Goal: Information Seeking & Learning: Learn about a topic

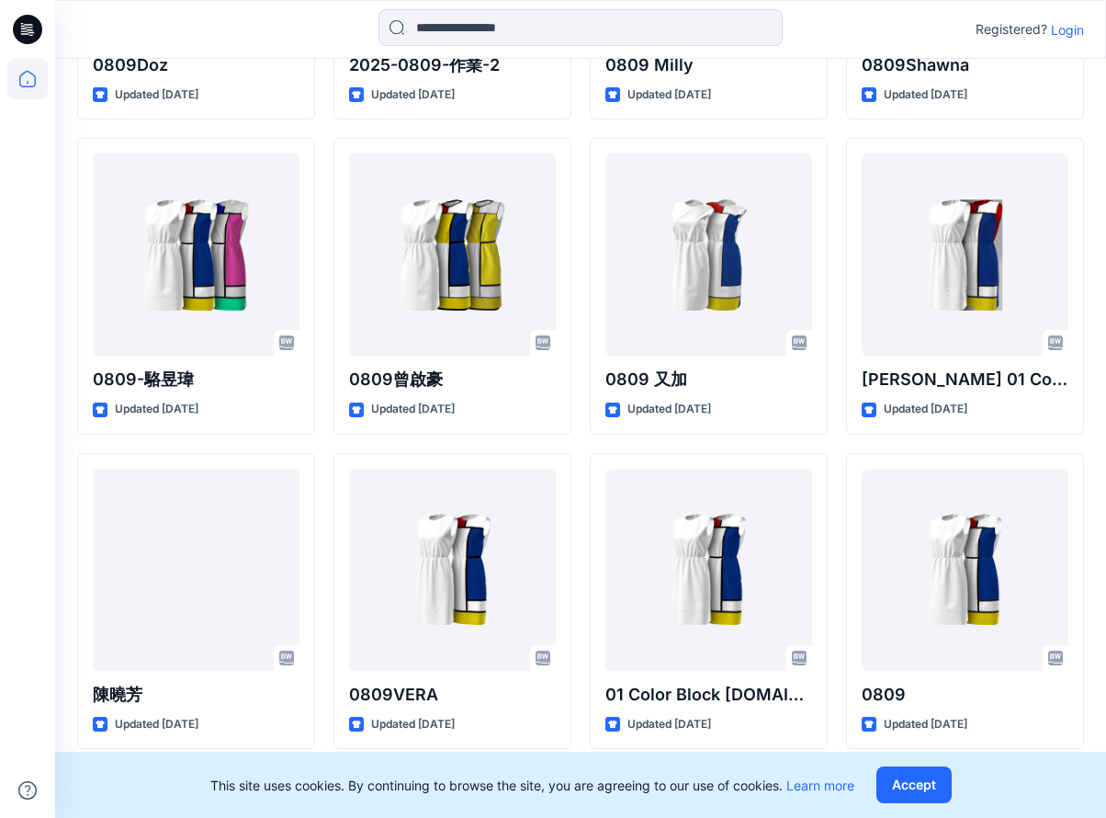
scroll to position [2329, 0]
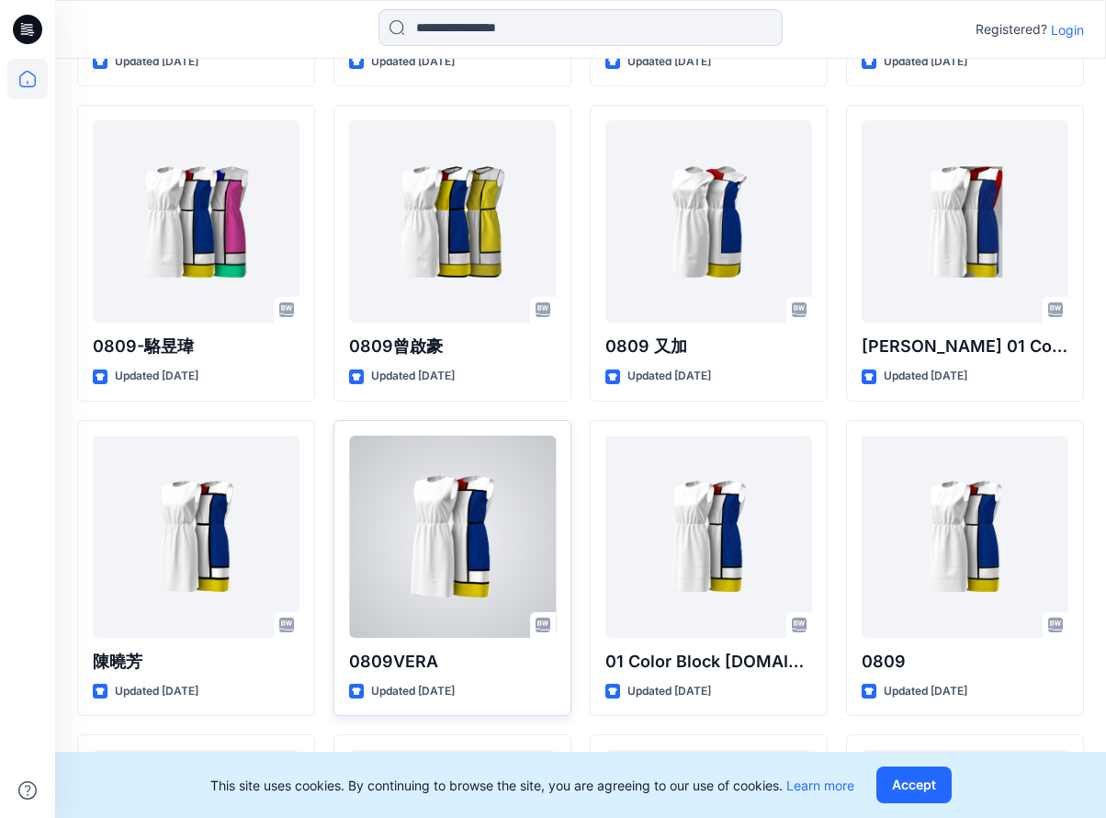
click at [472, 505] on div at bounding box center [452, 537] width 207 height 202
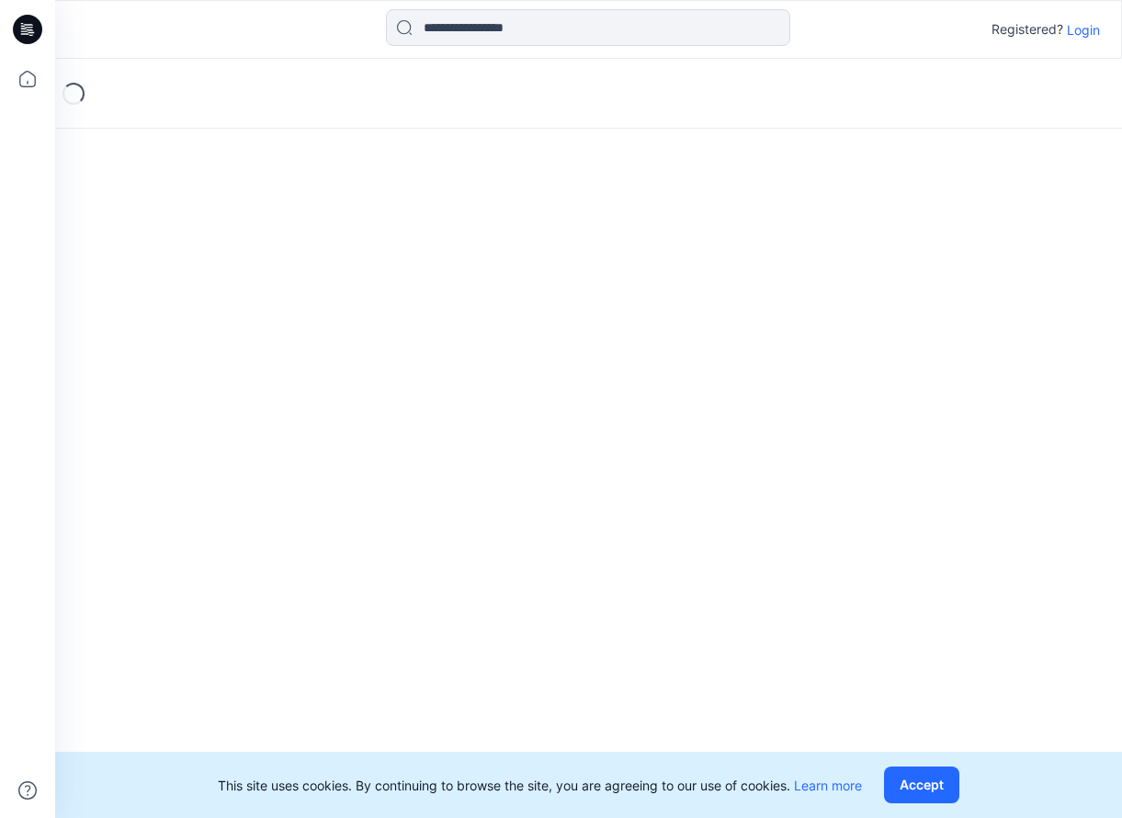
click at [472, 505] on div "Loading..." at bounding box center [588, 438] width 1067 height 759
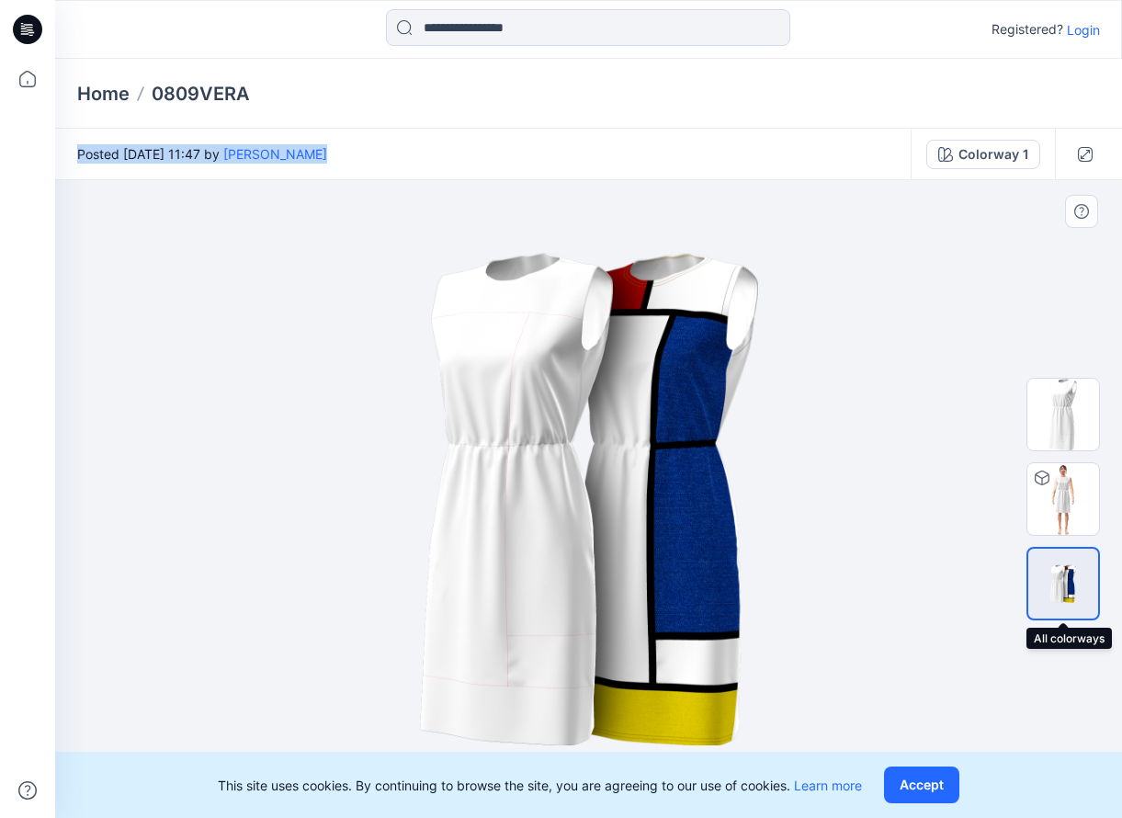
click at [1074, 589] on img at bounding box center [1063, 583] width 70 height 42
click at [1049, 507] on img at bounding box center [1063, 499] width 72 height 72
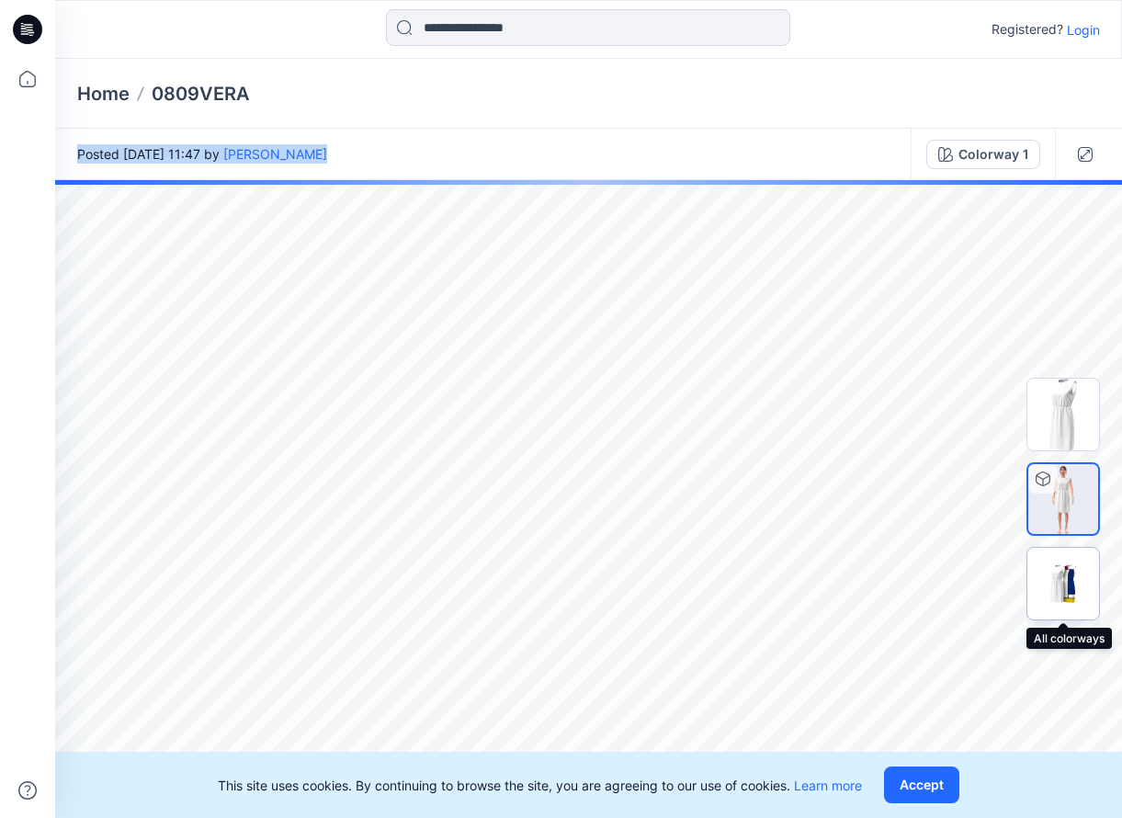
click at [1084, 574] on img at bounding box center [1063, 583] width 72 height 43
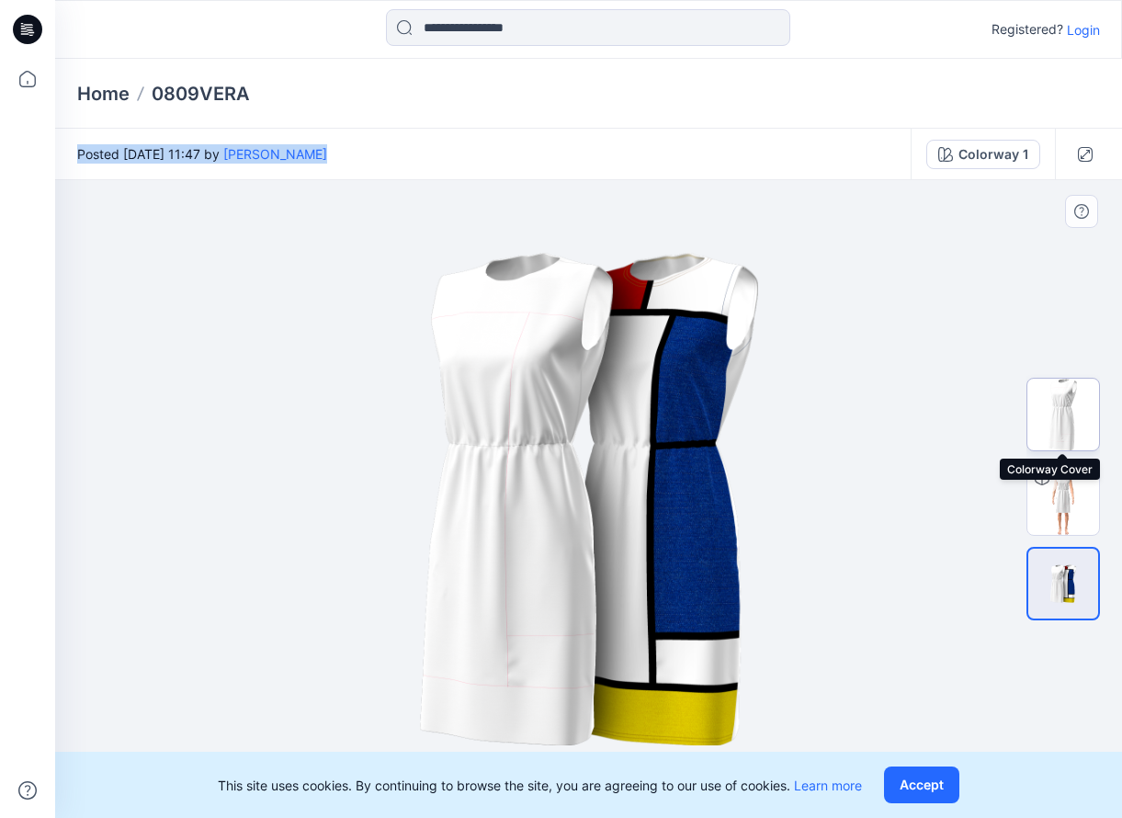
click at [1061, 437] on img at bounding box center [1063, 415] width 72 height 72
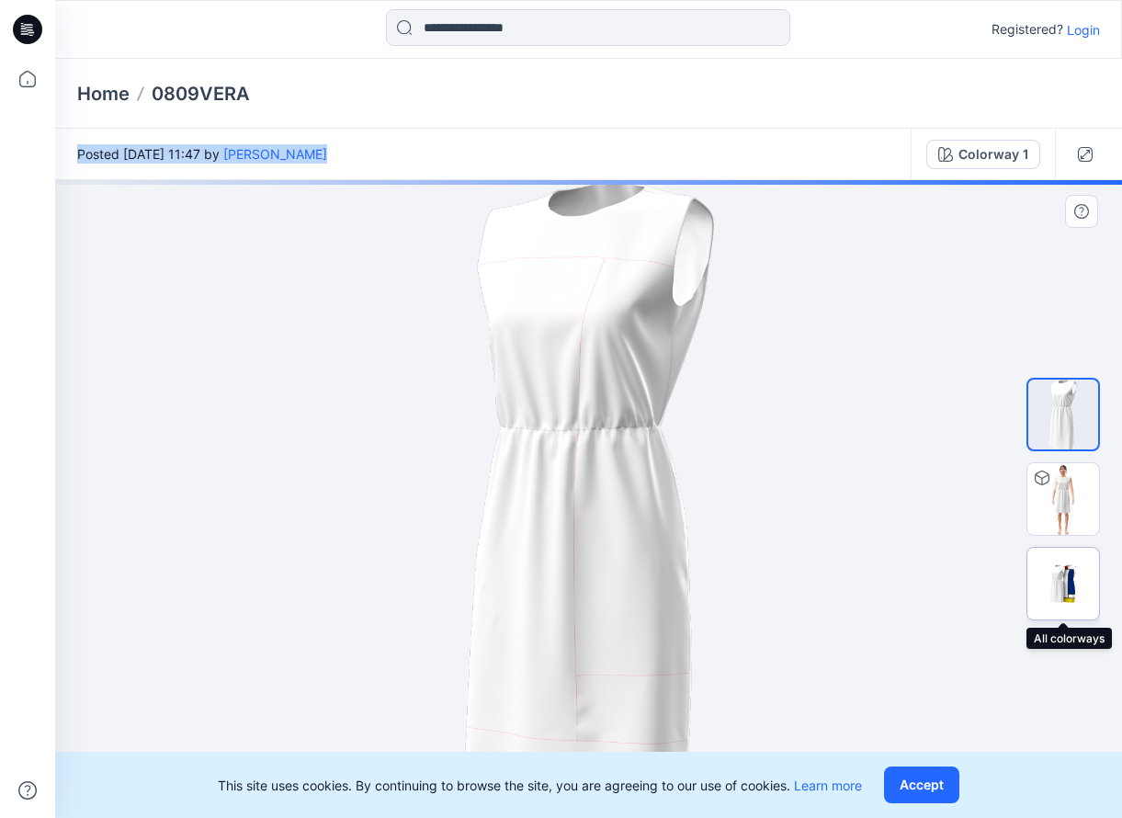
click at [1087, 588] on img at bounding box center [1063, 583] width 72 height 43
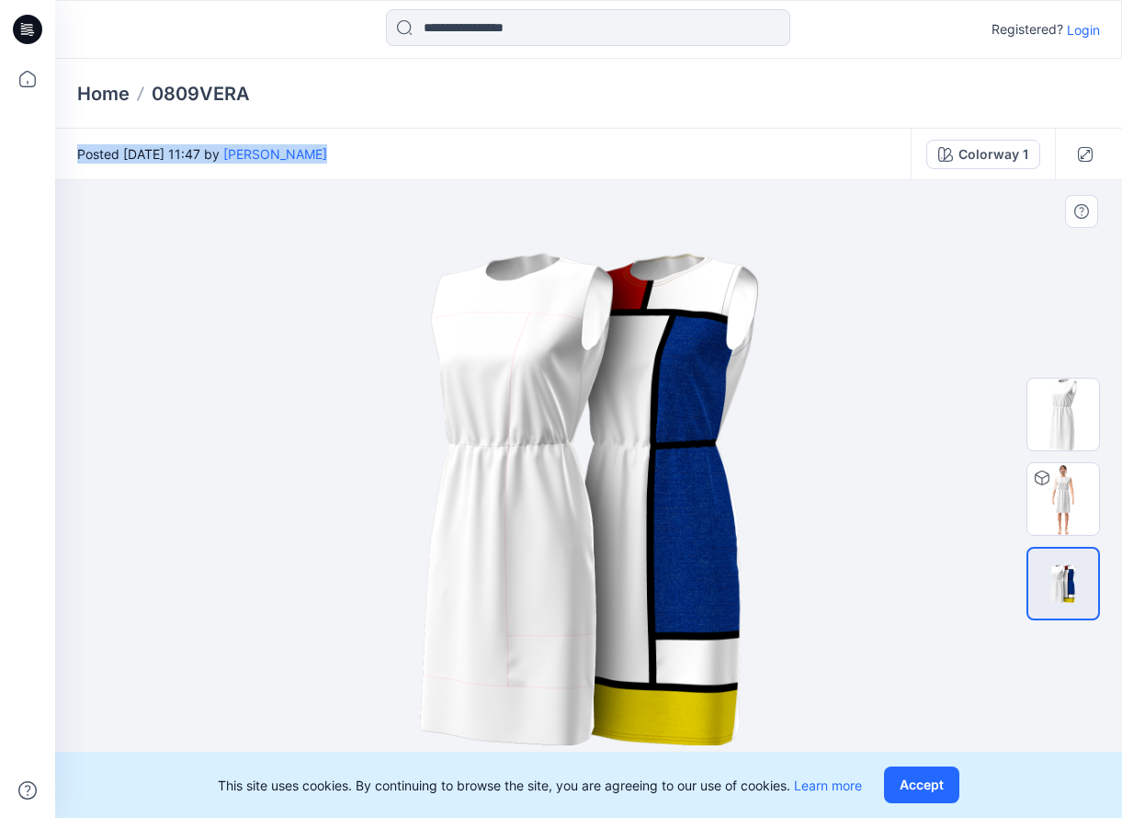
click at [854, 573] on img at bounding box center [589, 498] width 919 height 551
click at [842, 787] on link "Learn more" at bounding box center [828, 785] width 68 height 16
